Goal: Information Seeking & Learning: Check status

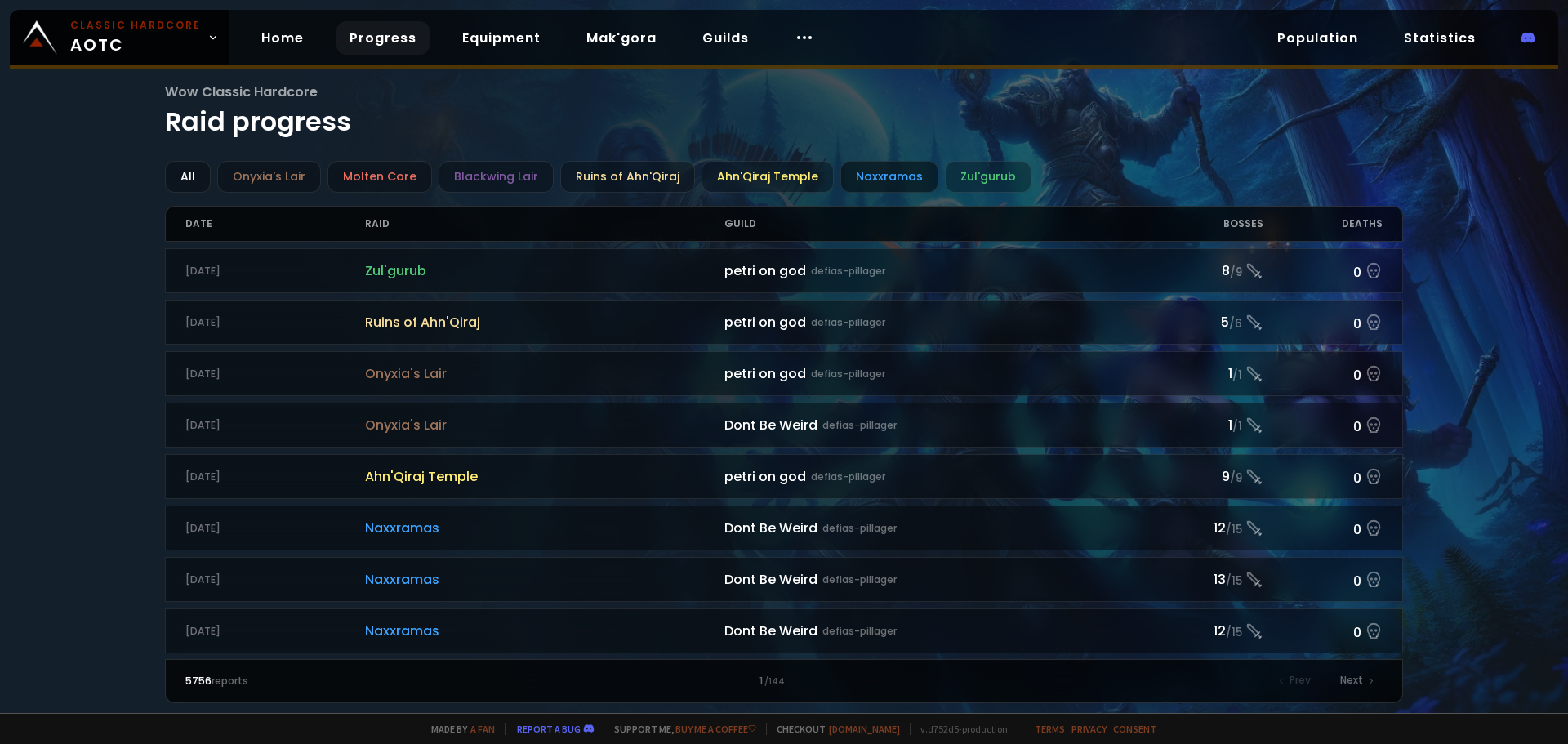
click at [885, 182] on div "Naxxramas" at bounding box center [889, 177] width 98 height 32
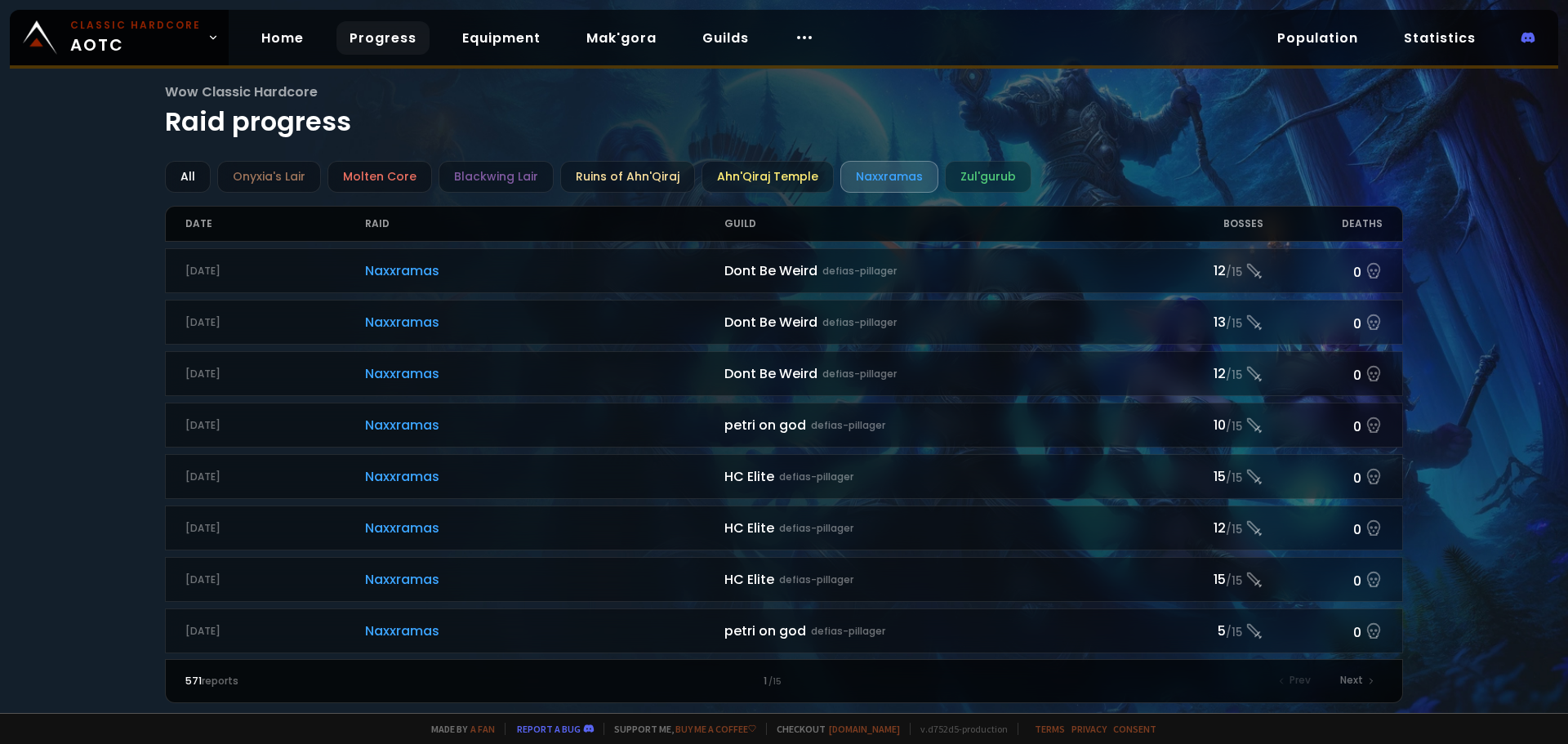
click at [360, 45] on link "Progress" at bounding box center [383, 38] width 93 height 34
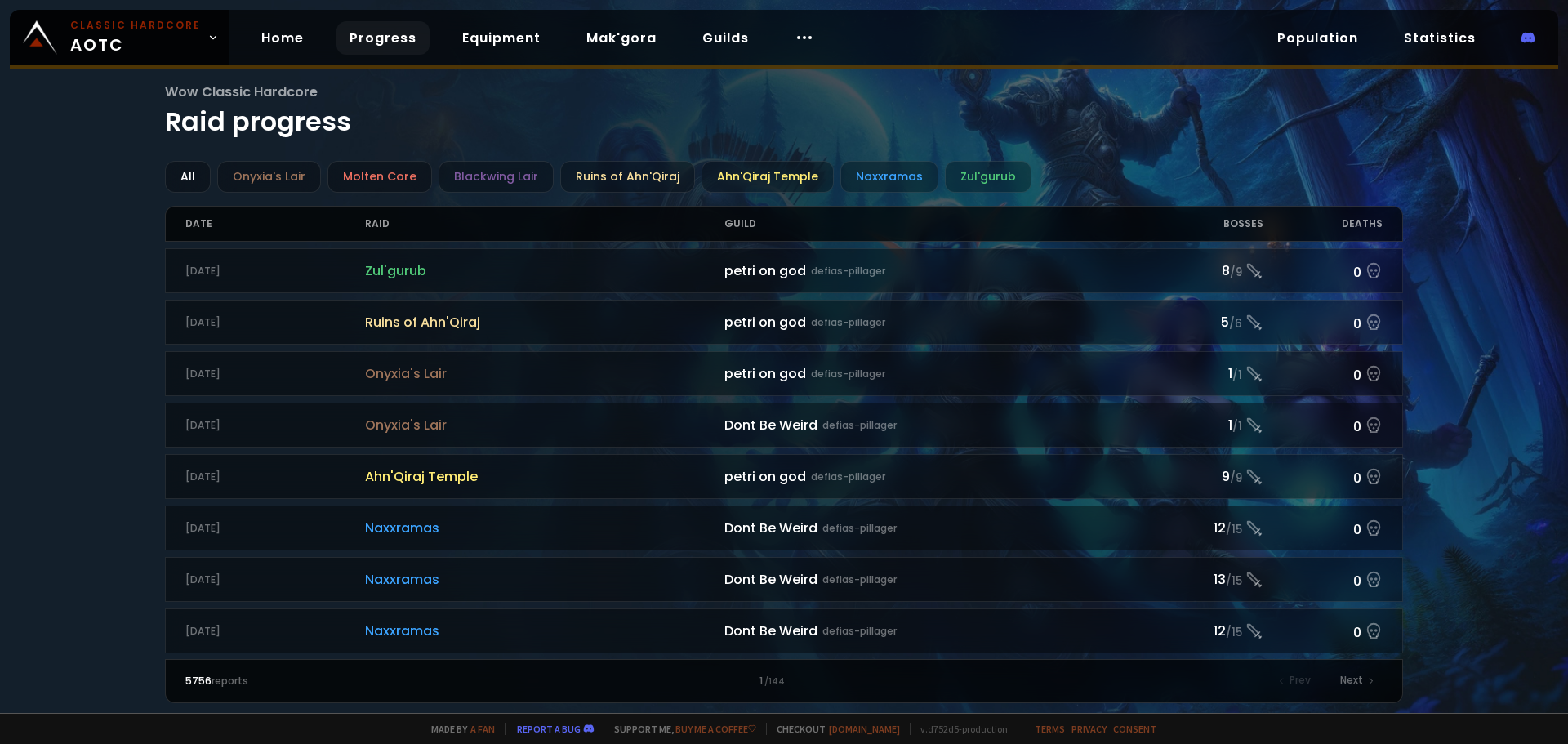
click at [86, 273] on div "Wow Classic Hardcore Raid progress All Onyxia's Lair Molten Core Blackwing Lair…" at bounding box center [784, 356] width 1568 height 713
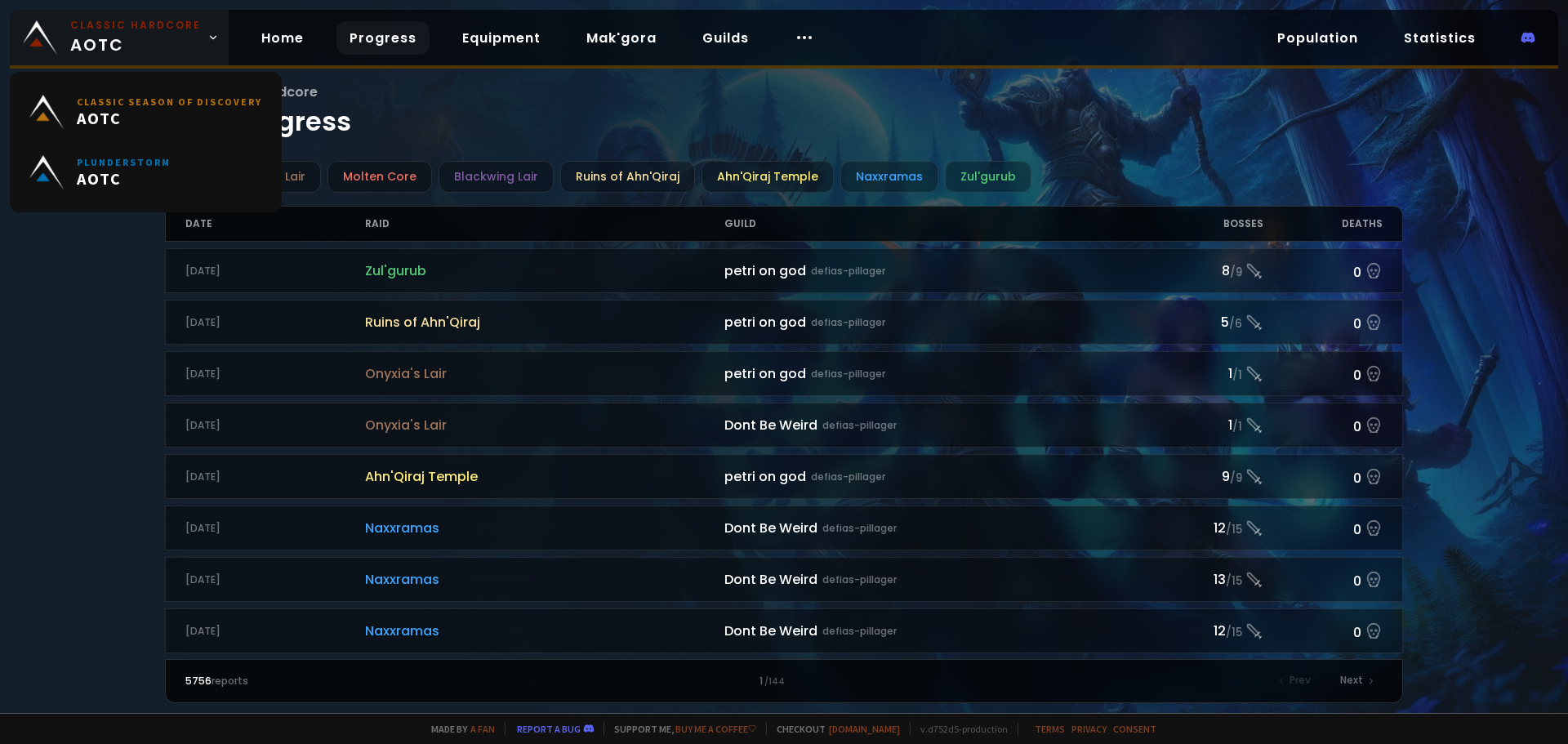
click at [184, 41] on span "Classic Hardcore AOTC" at bounding box center [135, 37] width 130 height 39
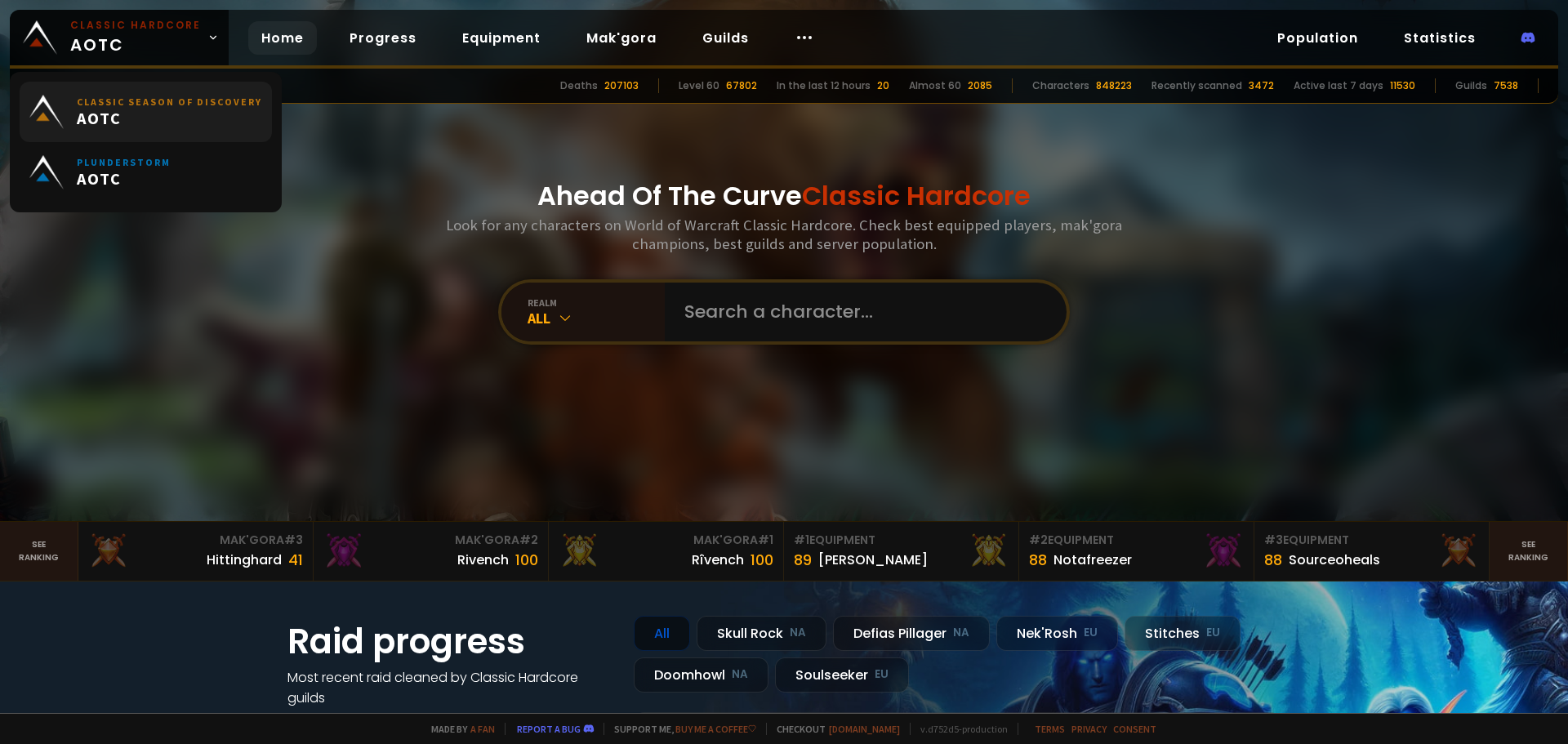
click at [162, 102] on small "Classic Season of Discovery" at bounding box center [169, 102] width 185 height 12
